Goal: Task Accomplishment & Management: Complete application form

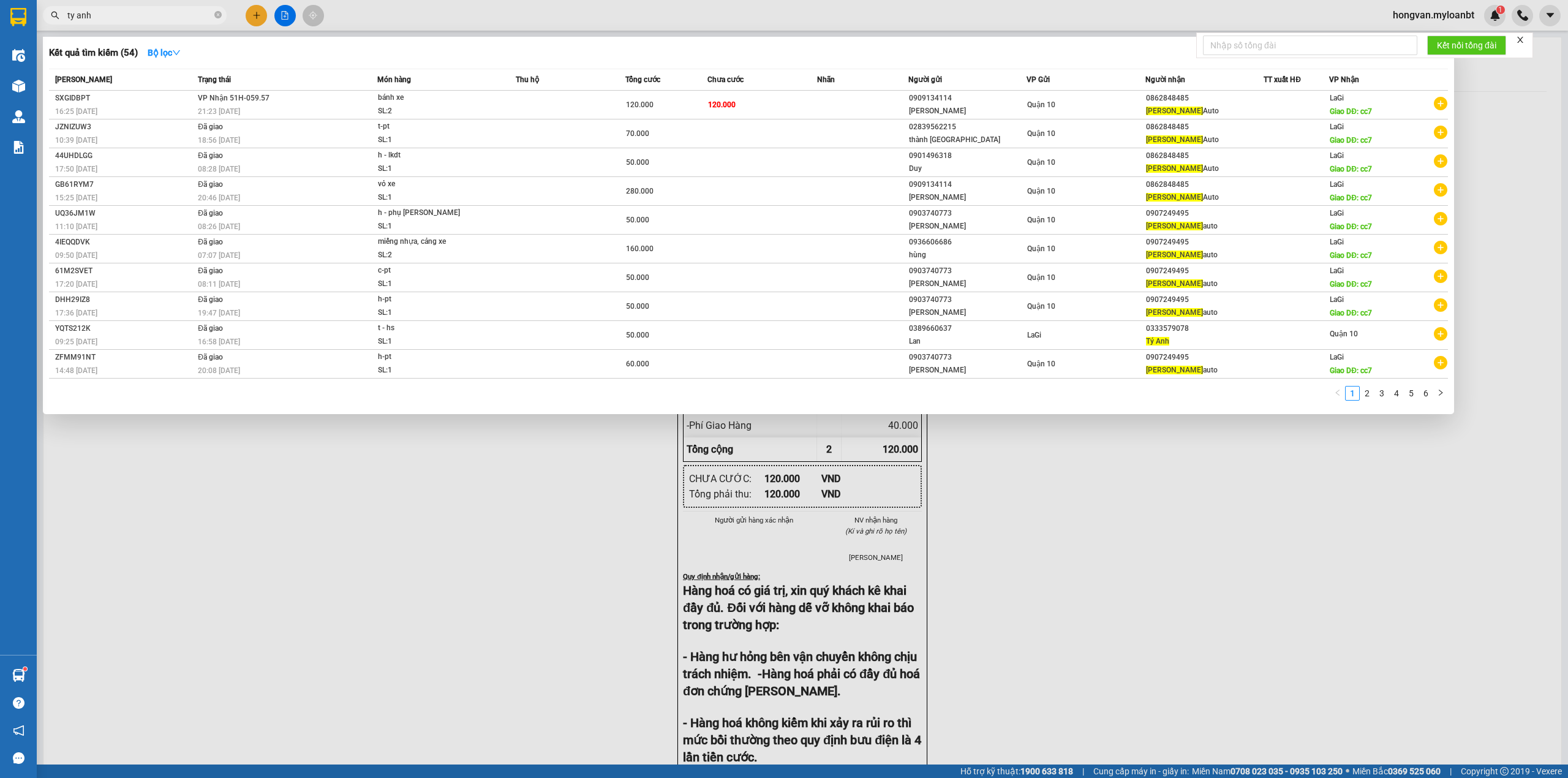
click at [137, 13] on input "ty anh" at bounding box center [139, 16] width 144 height 13
click at [128, 16] on input "ty anh" at bounding box center [139, 16] width 144 height 13
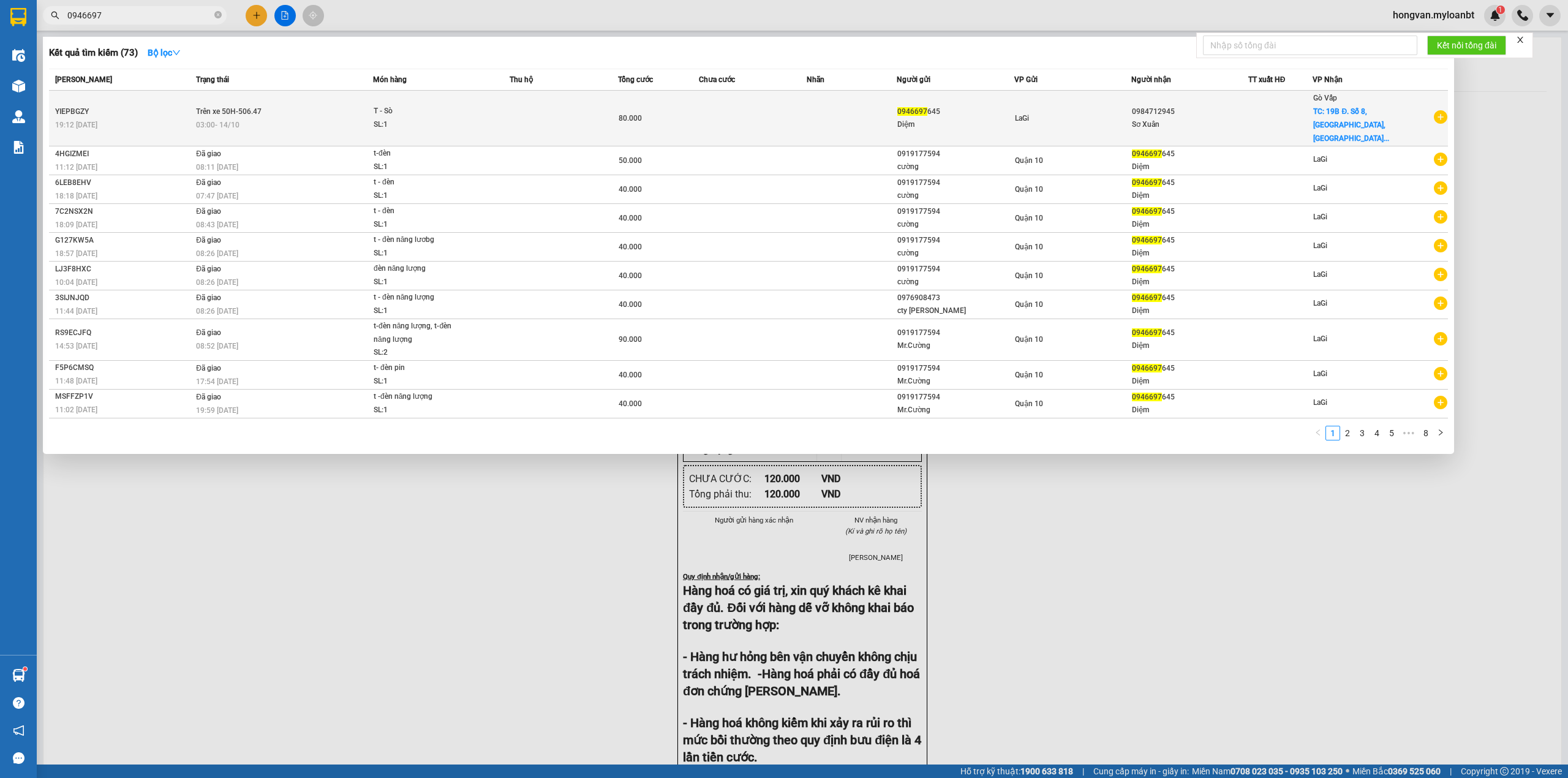
type input "0946697"
click at [873, 106] on td at bounding box center [852, 118] width 90 height 56
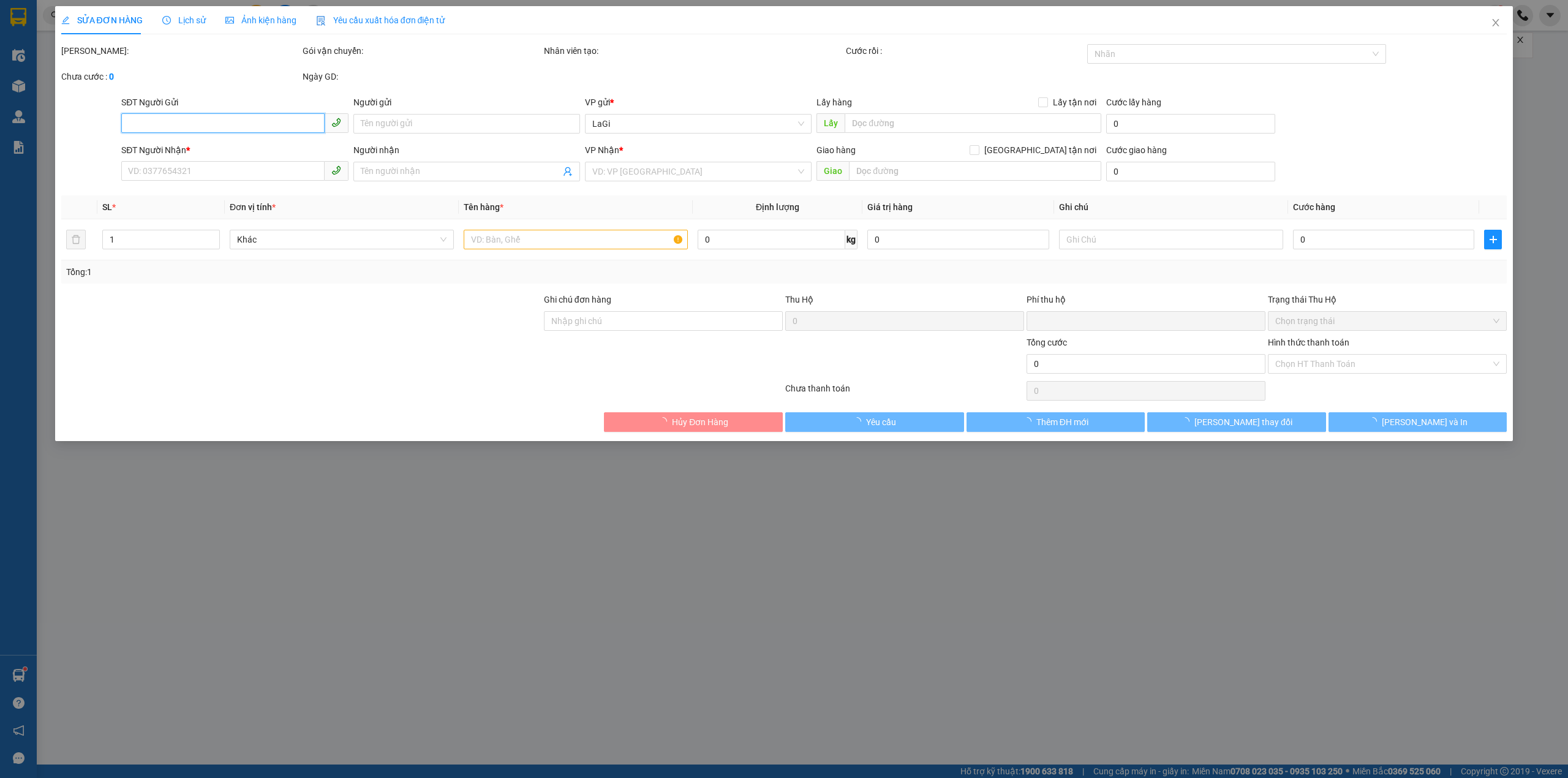
type input "0946697645"
type input "Diệm"
type input "0984712945"
type input "Sơ Xuân"
checkbox input "true"
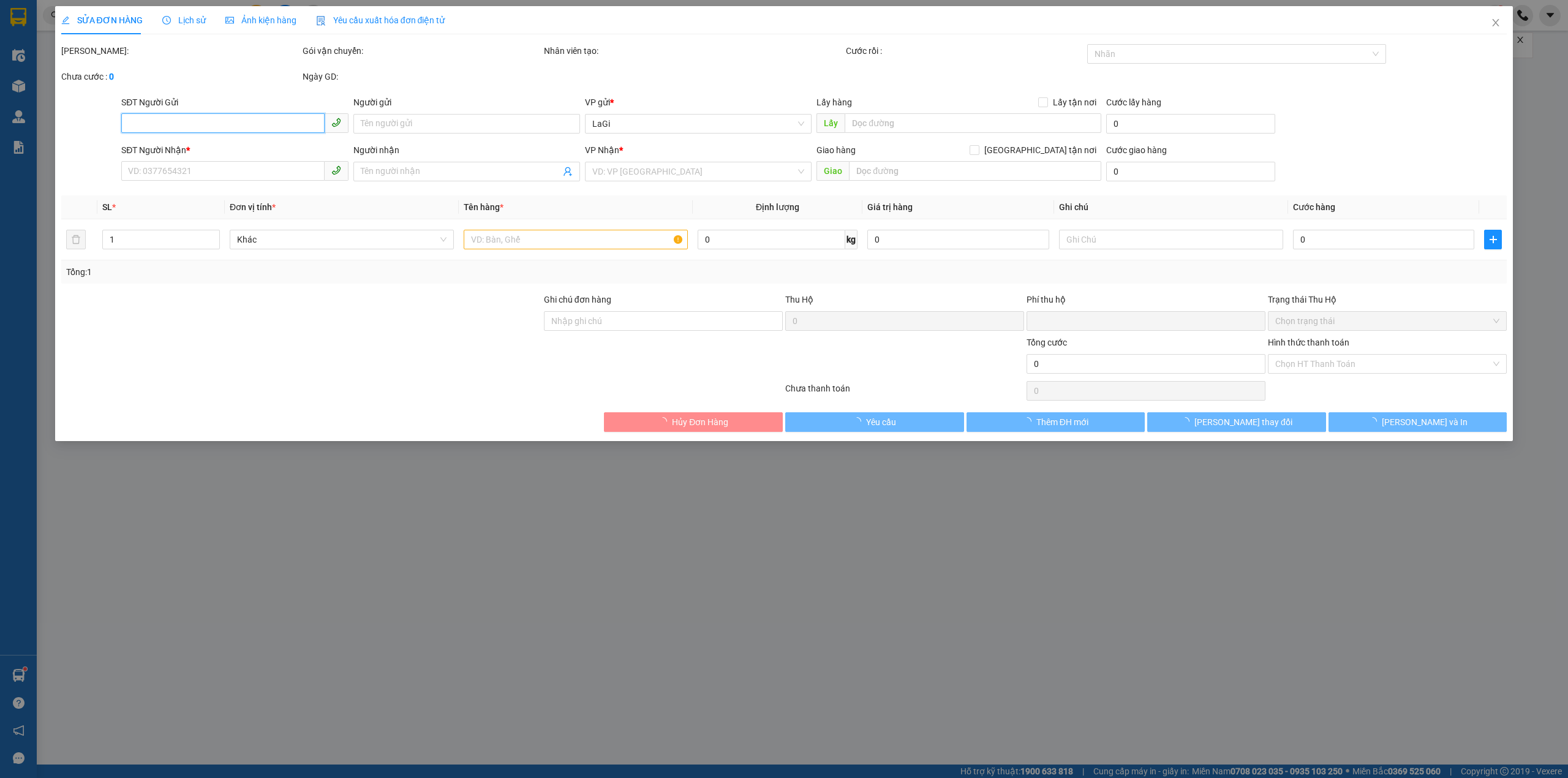
type input "19B Đ. [STREET_ADDRESS]"
type input "0"
type input "80.000"
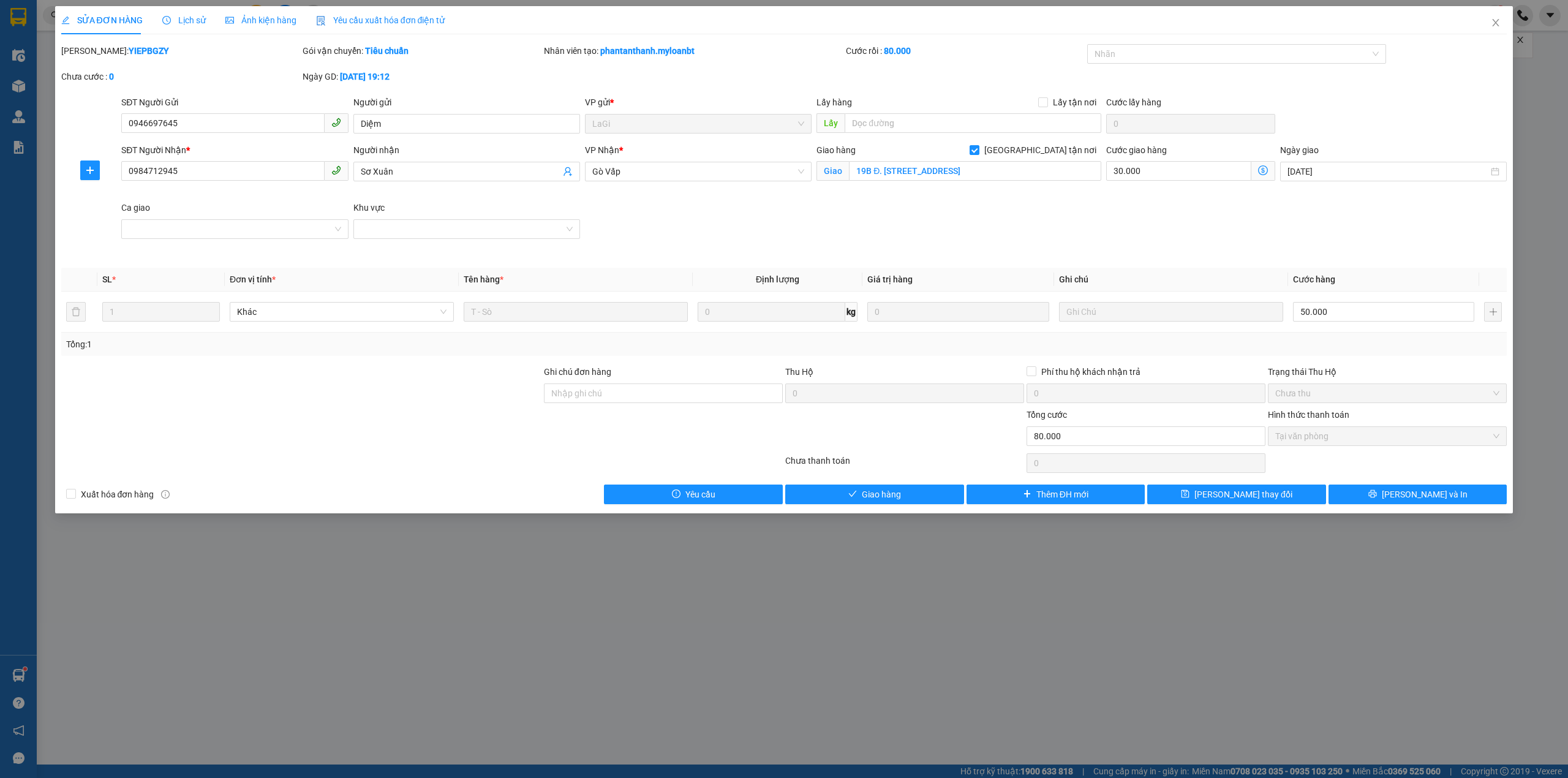
click at [953, 602] on div "SỬA ĐƠN HÀNG Lịch sử Ảnh kiện hàng Yêu cầu xuất hóa đơn điện tử Total Paid Fee …" at bounding box center [784, 389] width 1568 height 778
